Goal: Entertainment & Leisure: Consume media (video, audio)

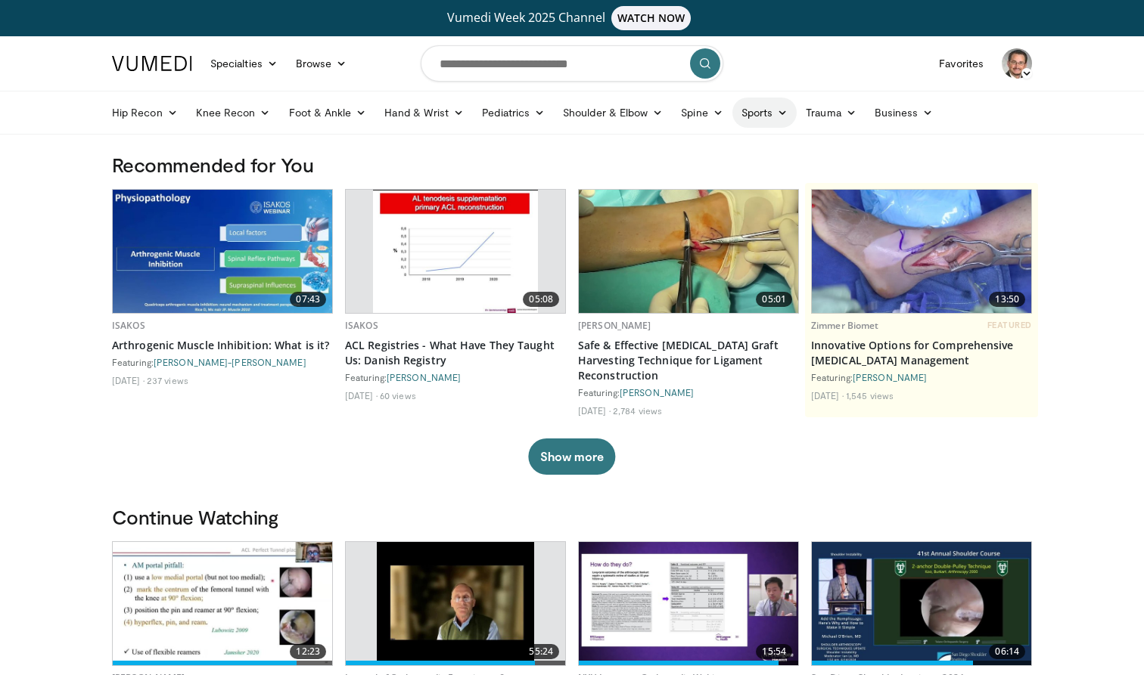
click at [784, 110] on icon at bounding box center [782, 112] width 11 height 11
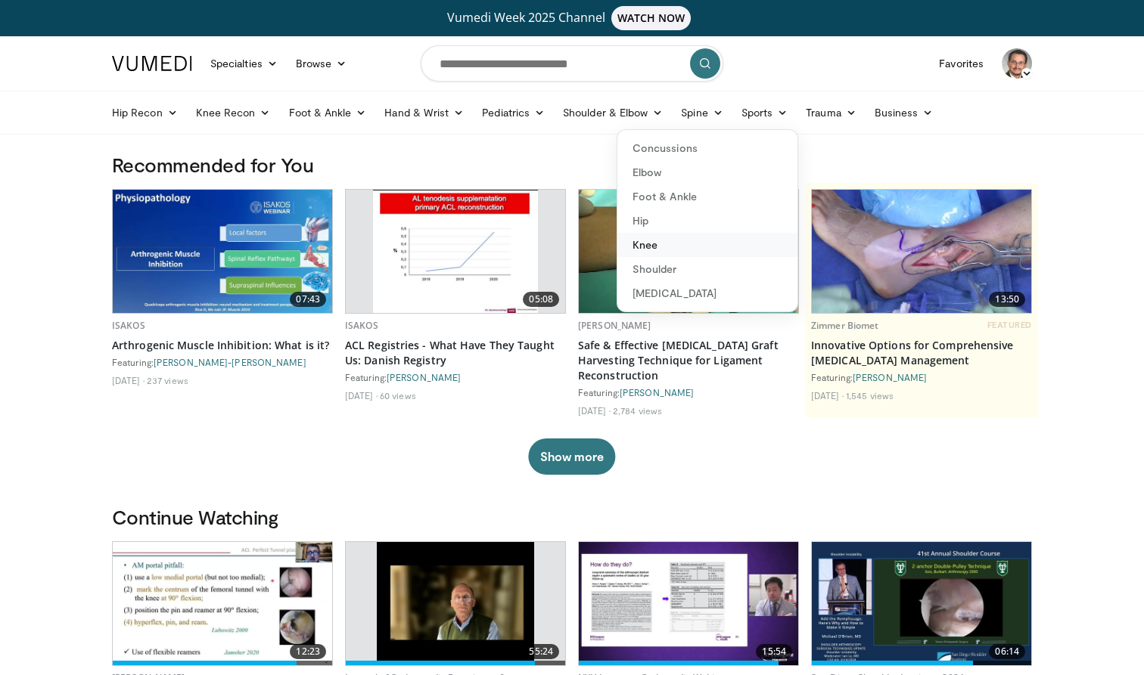
click at [647, 249] on link "Knee" at bounding box center [707, 245] width 180 height 24
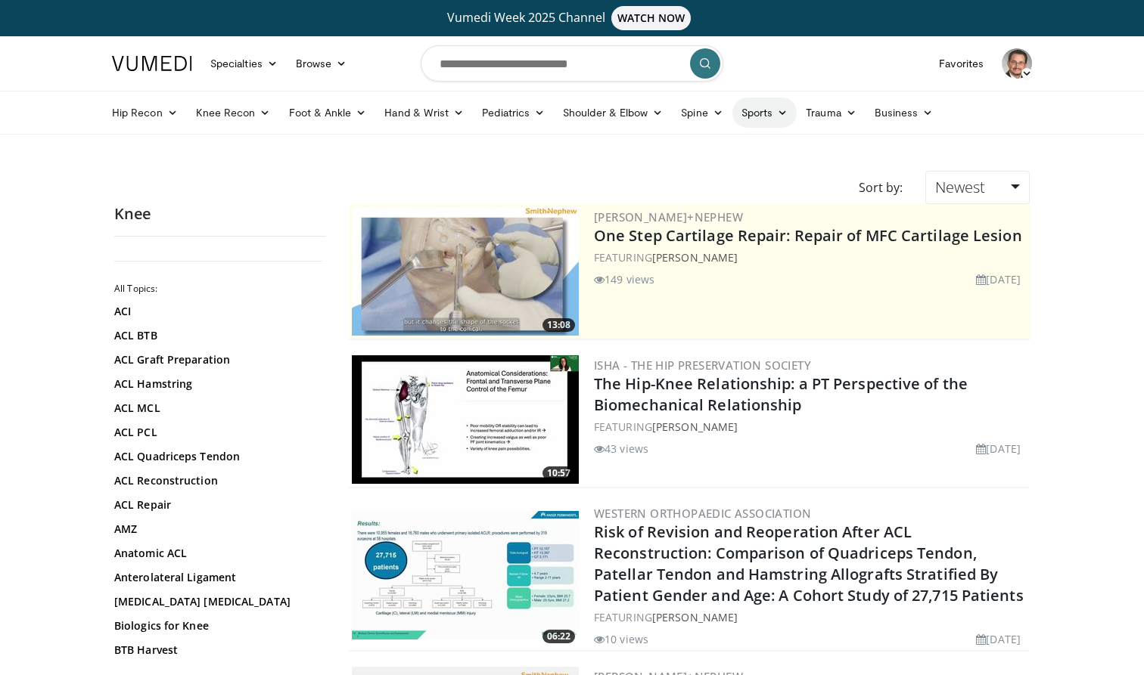
click at [784, 113] on icon at bounding box center [782, 112] width 11 height 11
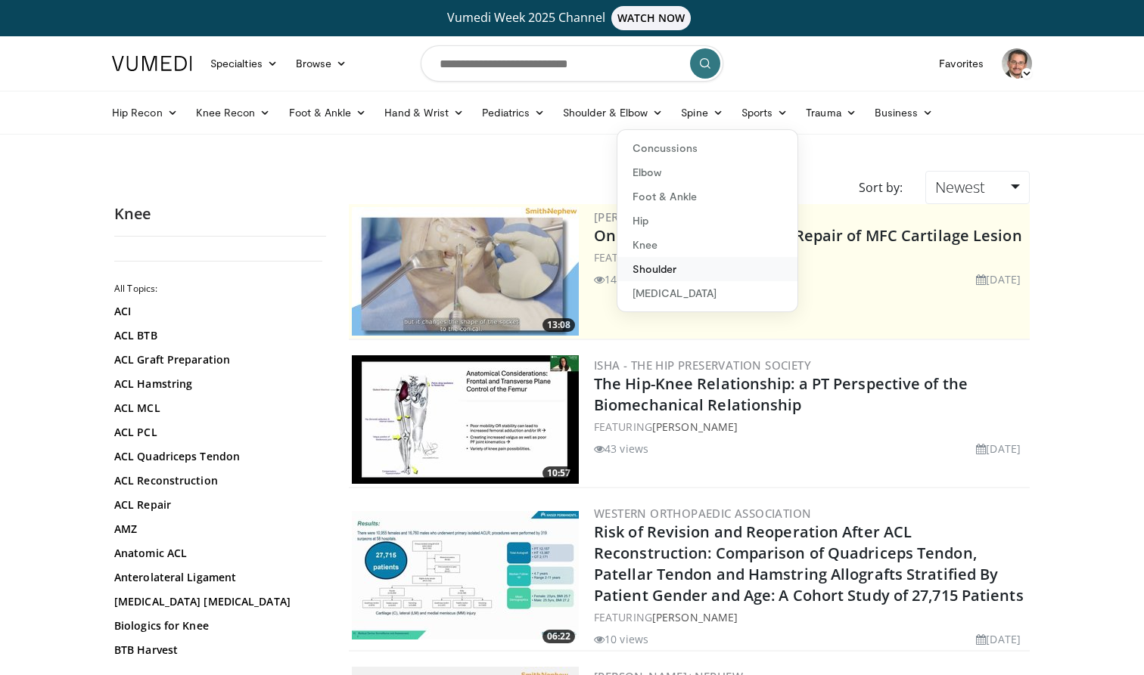
click at [656, 272] on link "Shoulder" at bounding box center [707, 269] width 180 height 24
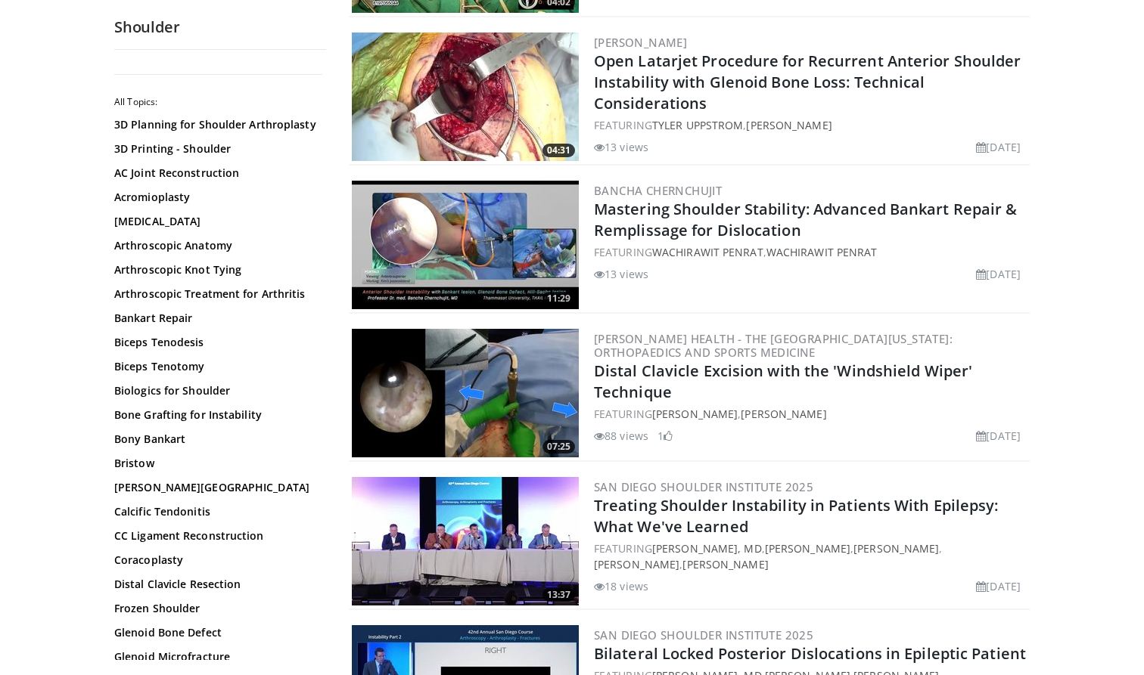
scroll to position [342, 0]
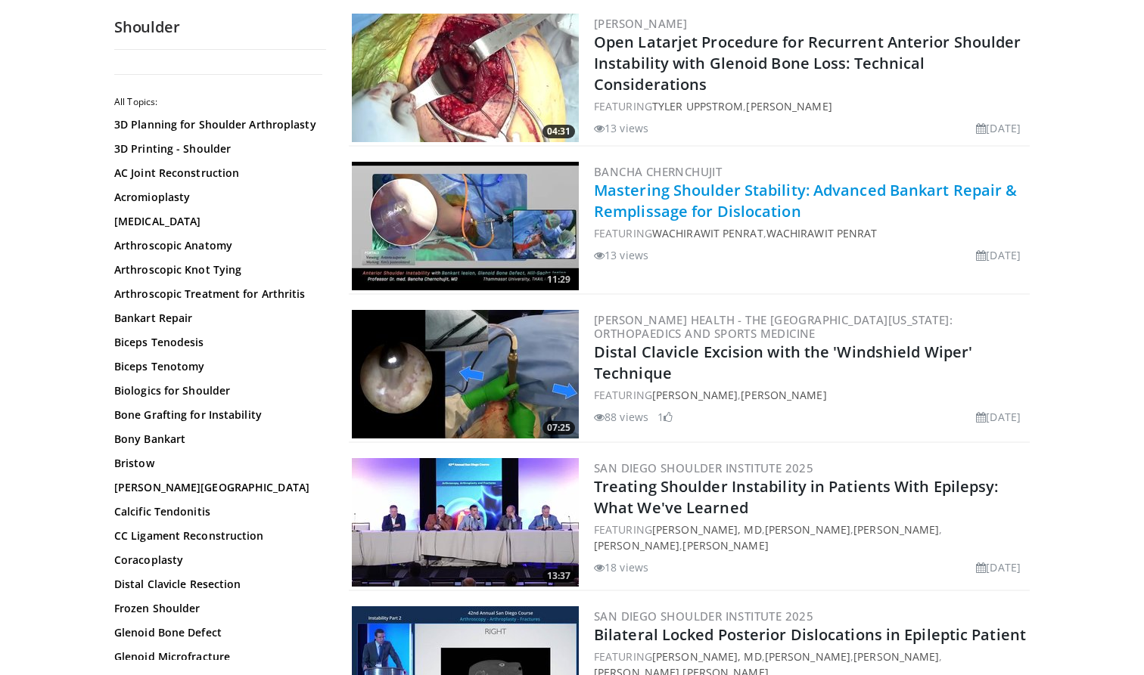
click at [775, 189] on link "Mastering Shoulder Stability: Advanced Bankart Repair & Remplissage for Disloca…" at bounding box center [806, 201] width 424 height 42
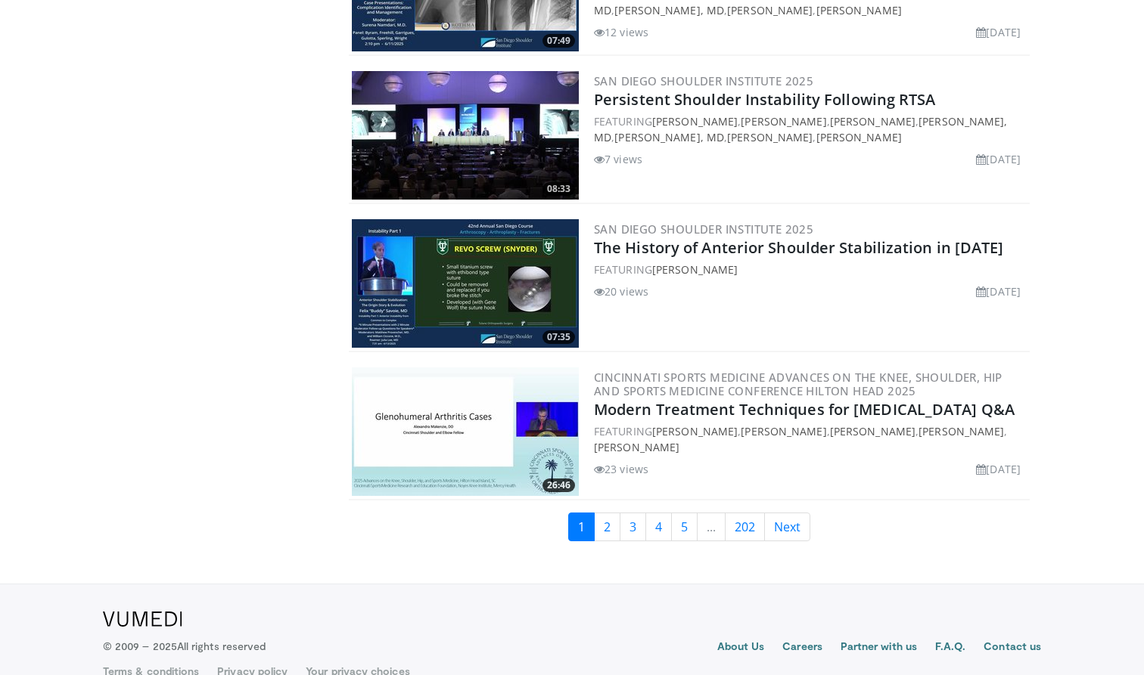
scroll to position [3455, 0]
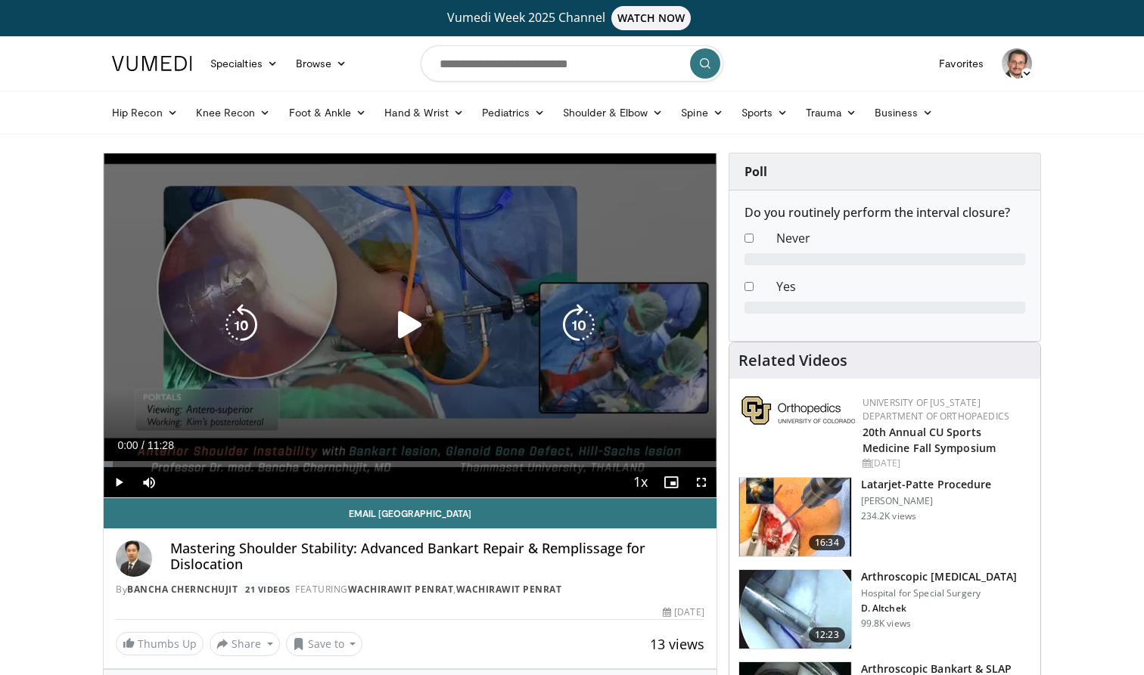
click at [406, 307] on icon "Video Player" at bounding box center [410, 325] width 42 height 42
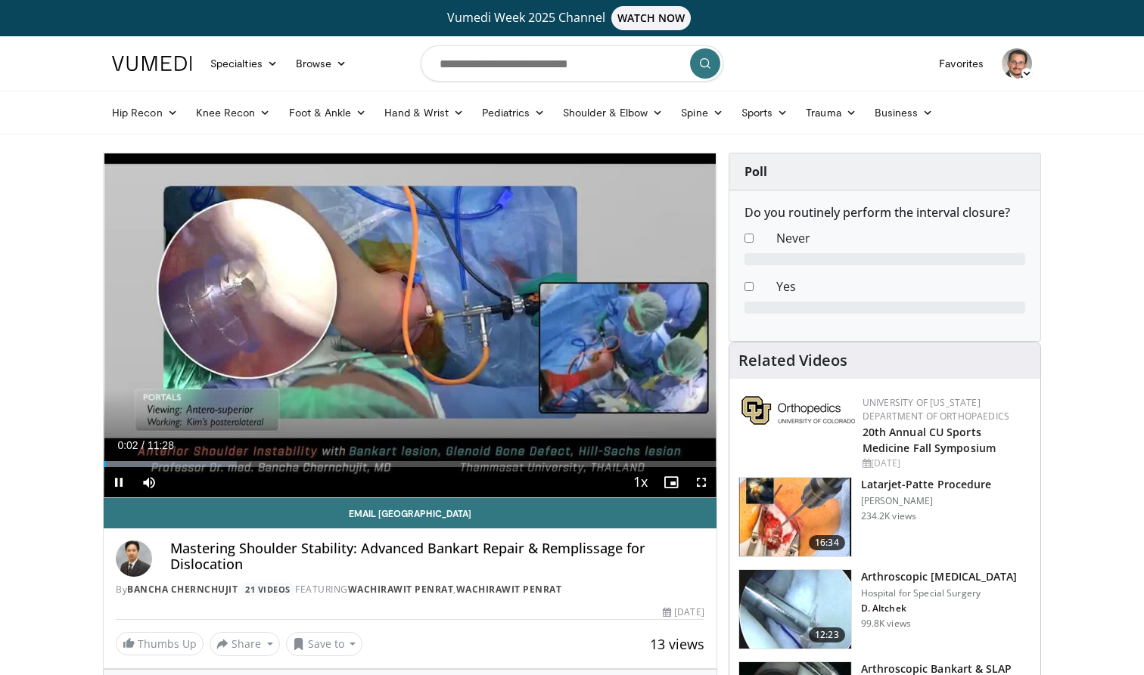
click at [702, 480] on span "Video Player" at bounding box center [701, 482] width 30 height 30
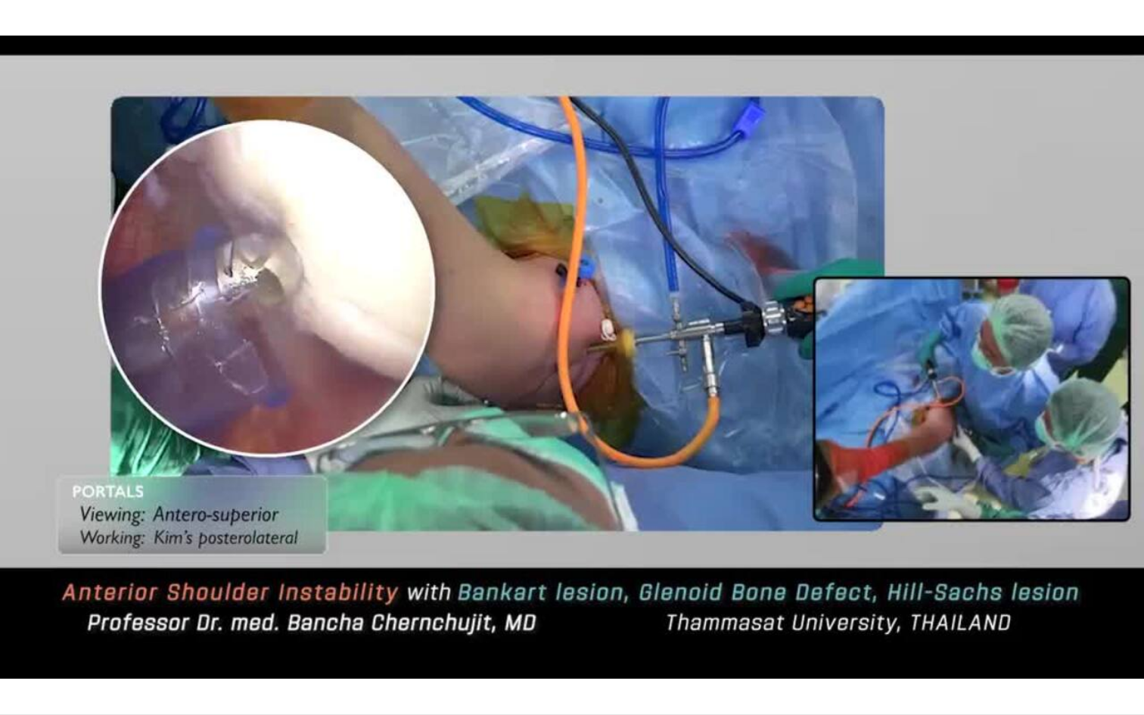
click at [219, 675] on div "10 seconds Tap to unmute" at bounding box center [572, 357] width 1144 height 714
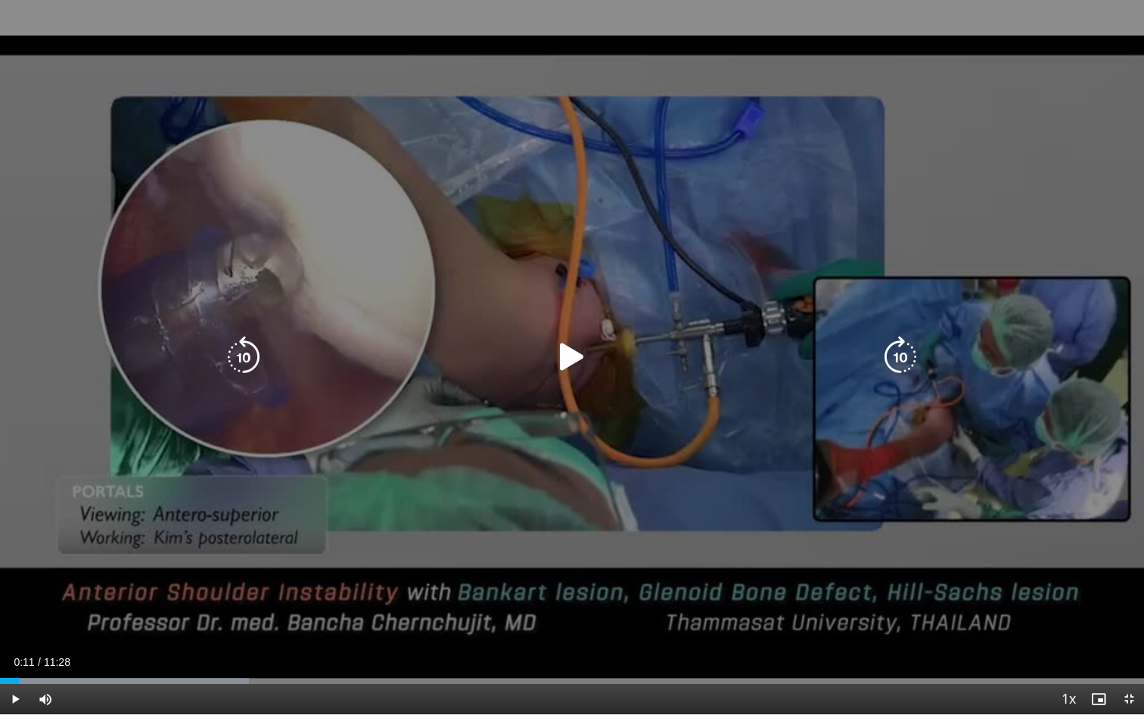
click at [568, 355] on icon "Video Player" at bounding box center [572, 357] width 42 height 42
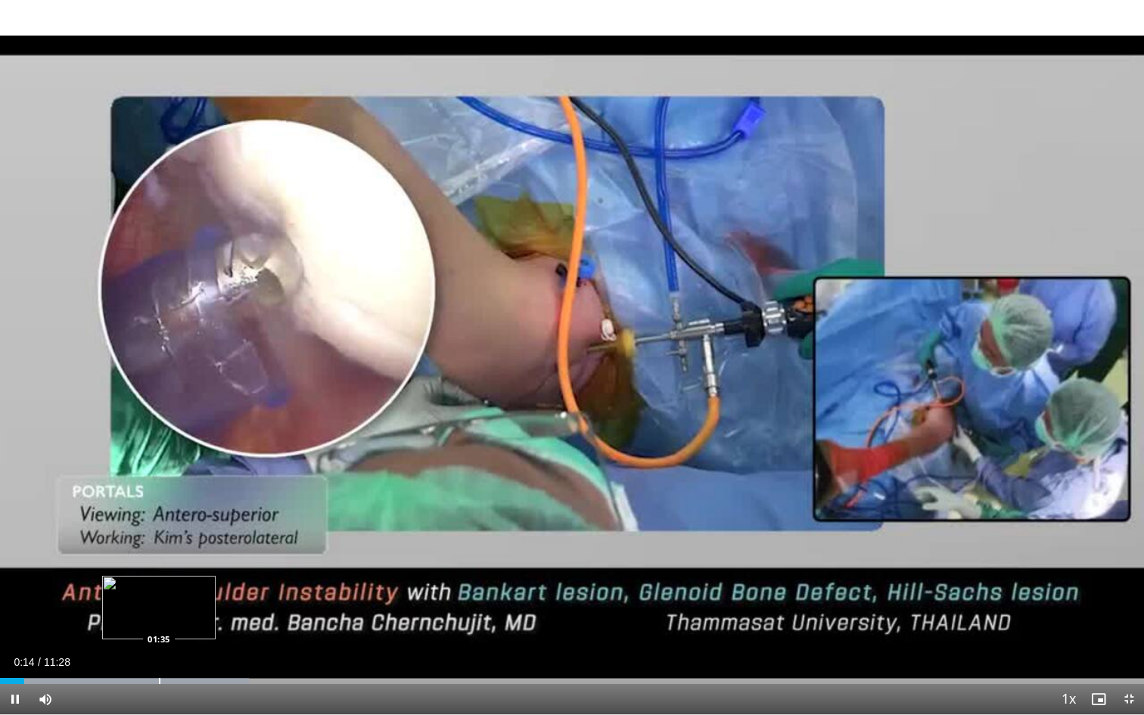
click at [160, 675] on div "Progress Bar" at bounding box center [160, 681] width 2 height 6
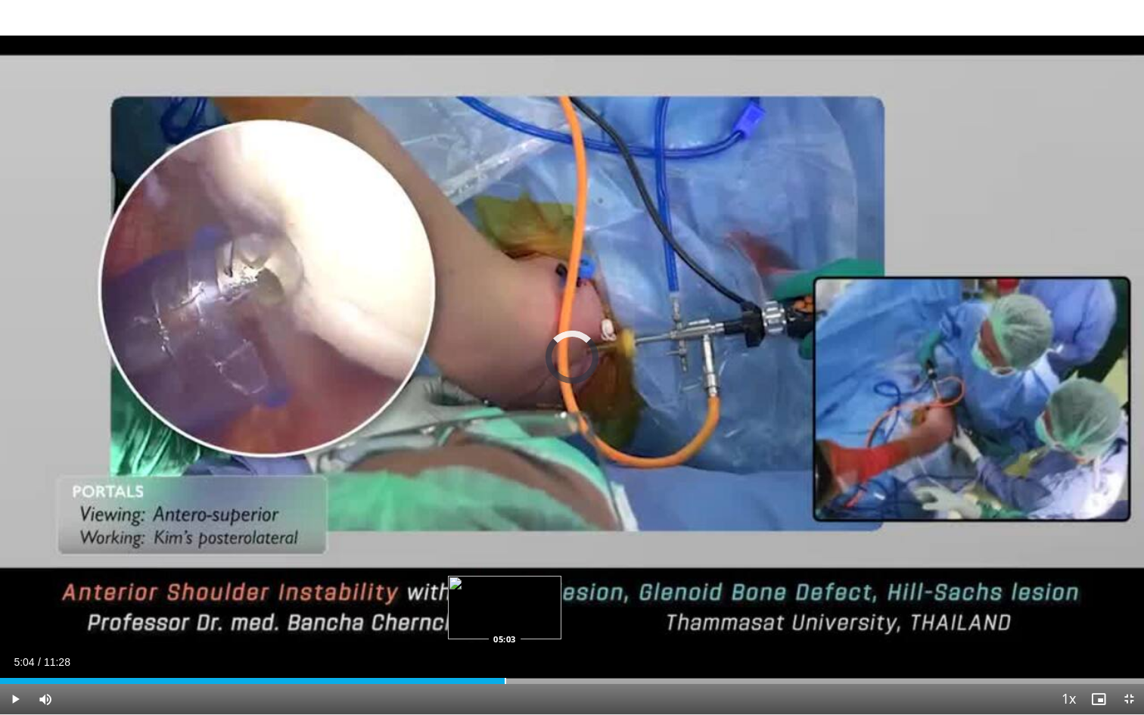
click at [505, 675] on div "Progress Bar" at bounding box center [505, 681] width 2 height 6
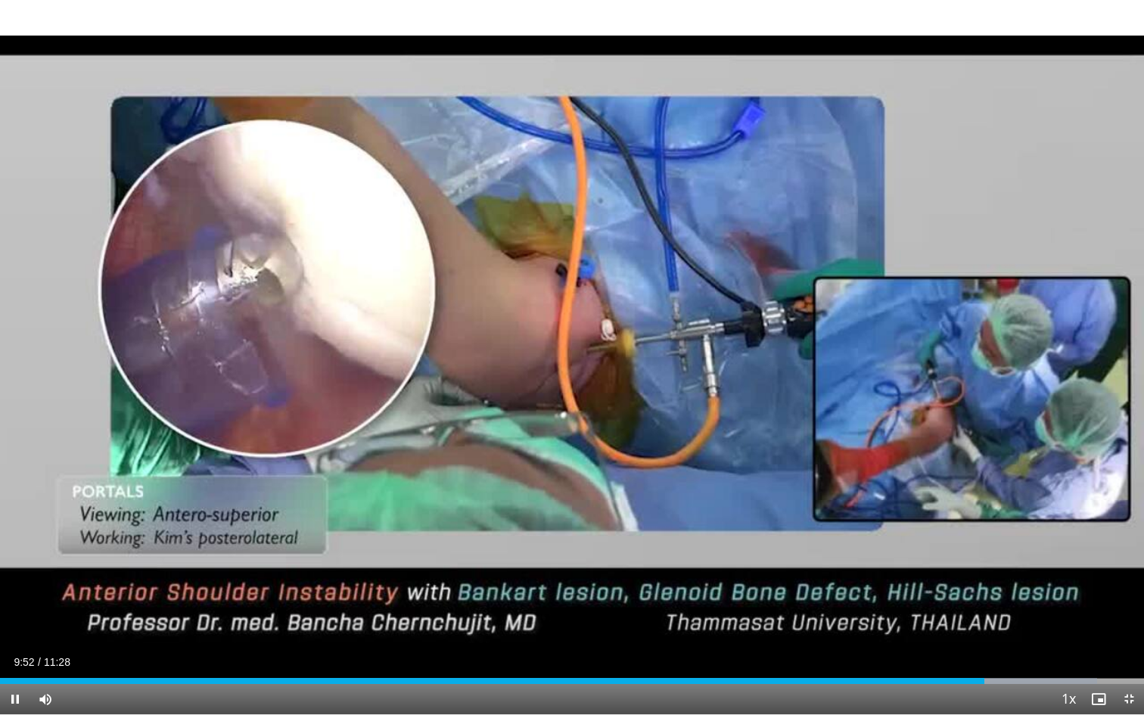
click at [1127, 675] on span "Video Player" at bounding box center [1128, 699] width 30 height 30
